Goal: Download file/media

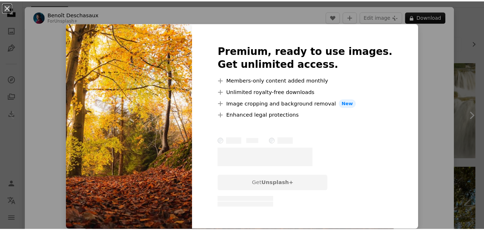
scroll to position [10, 0]
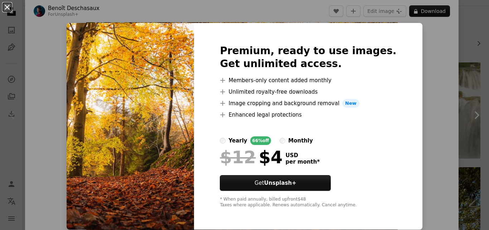
click at [11, 10] on button "An X shape" at bounding box center [7, 7] width 9 height 9
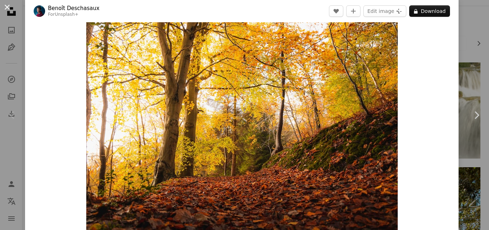
click at [10, 9] on button "An X shape" at bounding box center [7, 7] width 9 height 9
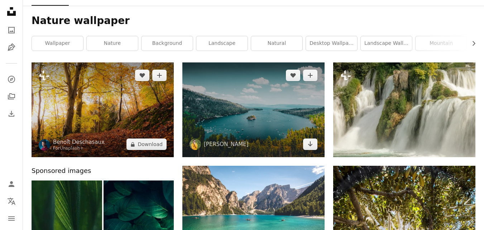
scroll to position [143, 0]
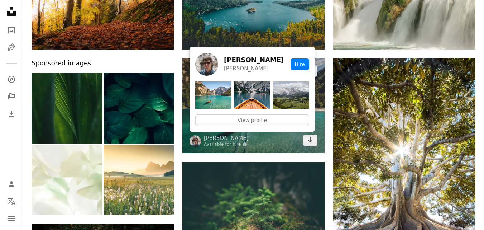
drag, startPoint x: 222, startPoint y: 137, endPoint x: 215, endPoint y: 81, distance: 56.3
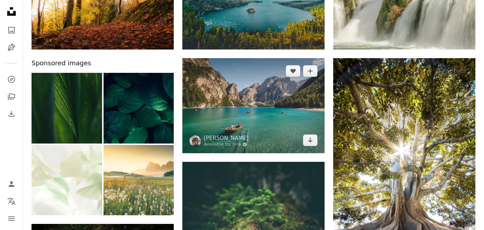
drag, startPoint x: 215, startPoint y: 81, endPoint x: 183, endPoint y: 123, distance: 52.1
drag, startPoint x: 183, startPoint y: 123, endPoint x: 298, endPoint y: 101, distance: 117.4
